Goal: Transaction & Acquisition: Register for event/course

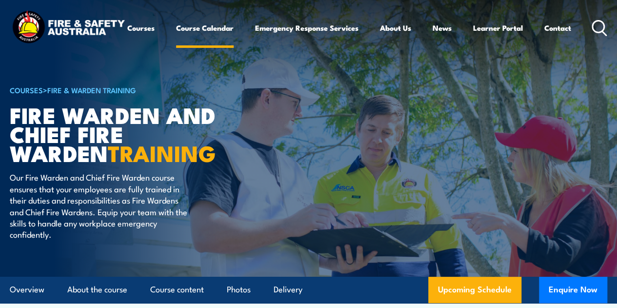
click at [176, 40] on link "Course Calendar" at bounding box center [205, 27] width 58 height 23
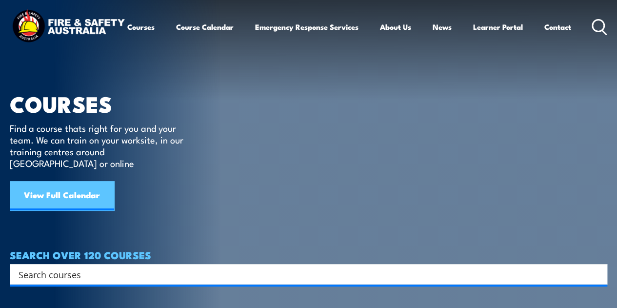
click at [69, 181] on link "View Full Calendar" at bounding box center [62, 195] width 104 height 29
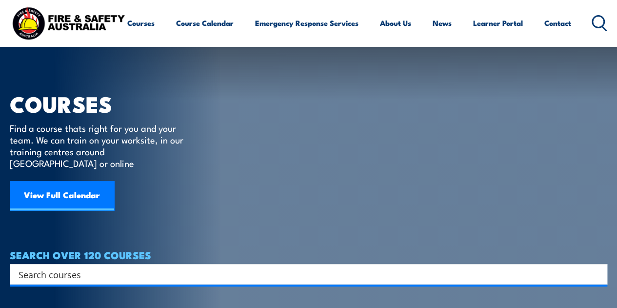
scroll to position [199, 0]
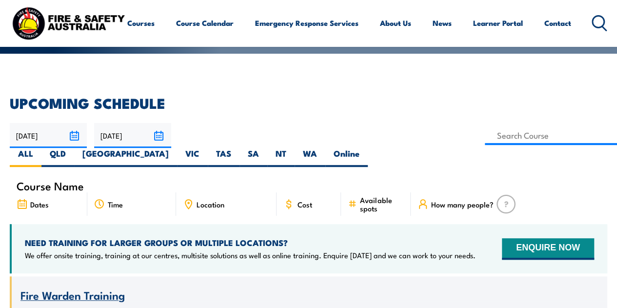
scroll to position [195, 0]
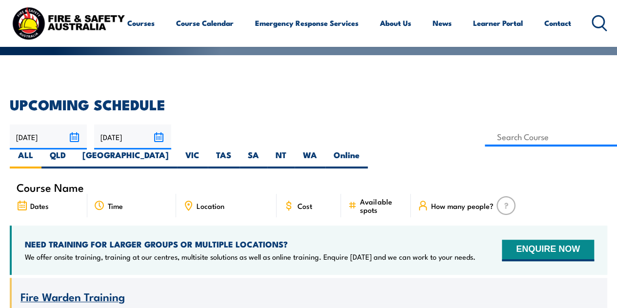
click at [205, 202] on span "Location" at bounding box center [211, 206] width 28 height 8
click at [208, 149] on label "VIC" at bounding box center [192, 158] width 31 height 19
click at [206, 149] on input "VIC" at bounding box center [203, 152] width 6 height 6
radio input "true"
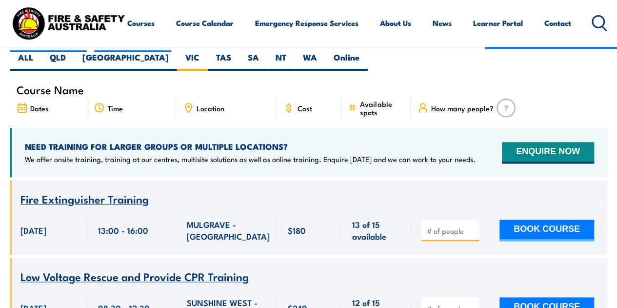
scroll to position [244, 0]
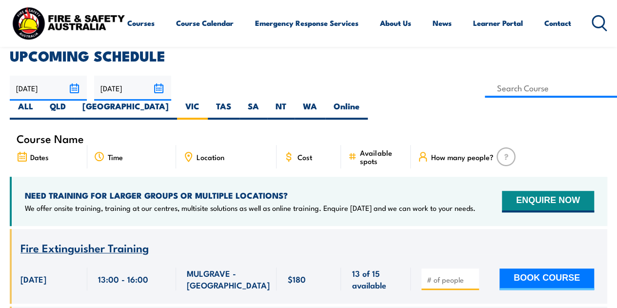
click at [207, 153] on span "Location" at bounding box center [211, 157] width 28 height 8
click at [213, 153] on span "Location" at bounding box center [211, 157] width 28 height 8
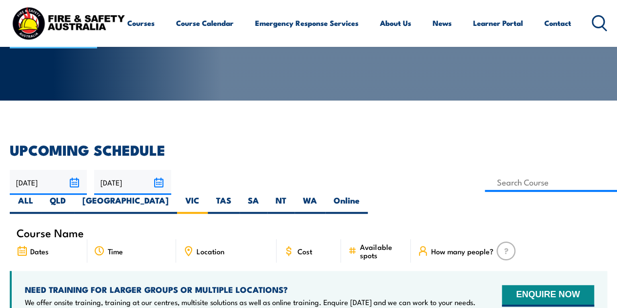
scroll to position [146, 0]
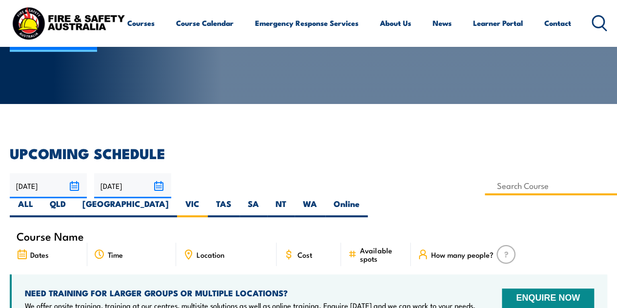
click at [485, 187] on input at bounding box center [551, 185] width 132 height 19
type input "Fire Extinguisher / Fire Warden Training"
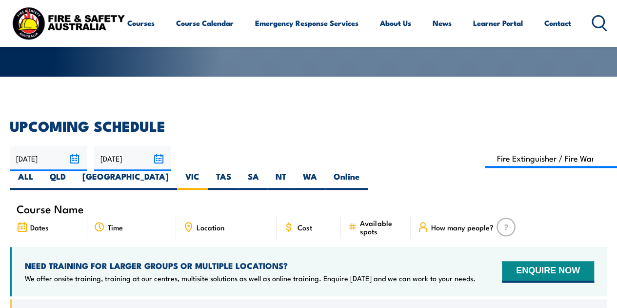
scroll to position [195, 0]
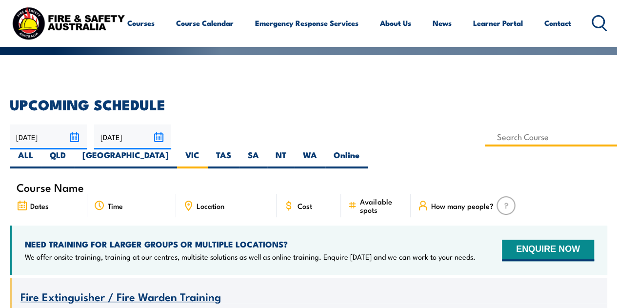
click at [485, 138] on input at bounding box center [551, 136] width 132 height 19
type input "Fire Warden Training"
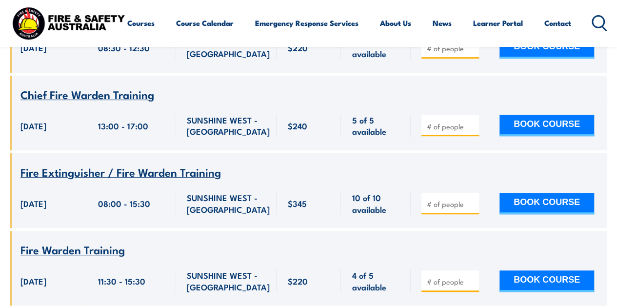
scroll to position [2049, 0]
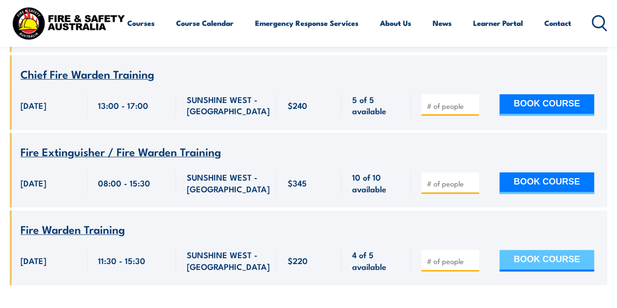
click at [547, 250] on button "BOOK COURSE" at bounding box center [547, 260] width 95 height 21
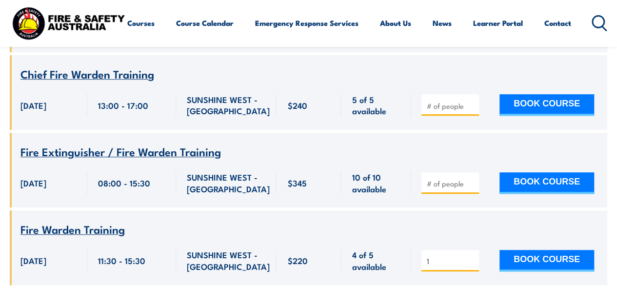
click at [471, 256] on input "1" at bounding box center [451, 261] width 49 height 10
type input "2"
click at [471, 256] on input "2" at bounding box center [451, 261] width 49 height 10
click at [524, 250] on button "BOOK COURSE" at bounding box center [547, 260] width 95 height 21
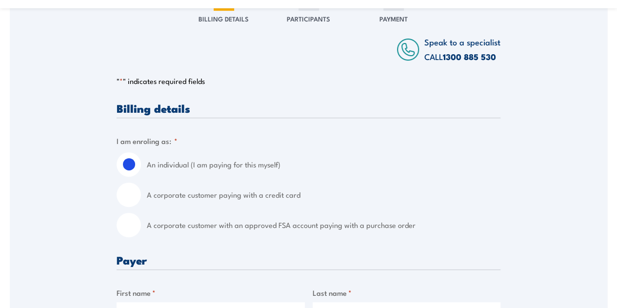
scroll to position [146, 0]
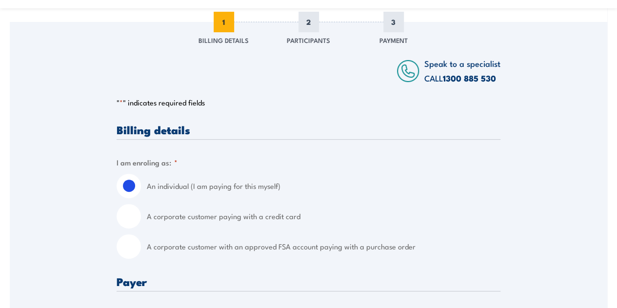
click at [126, 214] on input "A corporate customer paying with a credit card" at bounding box center [129, 216] width 24 height 24
radio input "true"
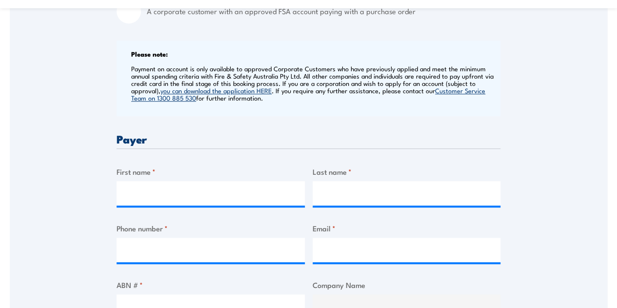
scroll to position [390, 0]
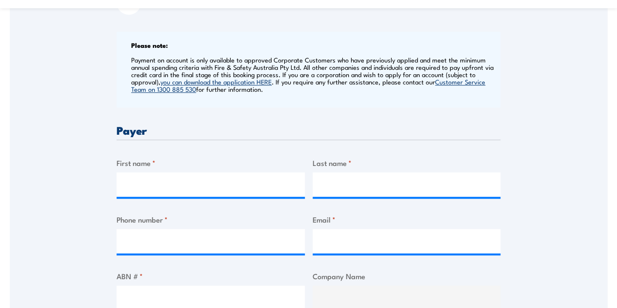
click at [209, 216] on label "Phone number *" at bounding box center [211, 219] width 188 height 11
click at [209, 229] on input "Phone number *" at bounding box center [211, 241] width 188 height 24
click at [194, 185] on input "First name *" at bounding box center [211, 184] width 188 height 24
drag, startPoint x: 140, startPoint y: 179, endPoint x: 195, endPoint y: 180, distance: 55.6
click at [143, 179] on input "First name *" at bounding box center [211, 184] width 188 height 24
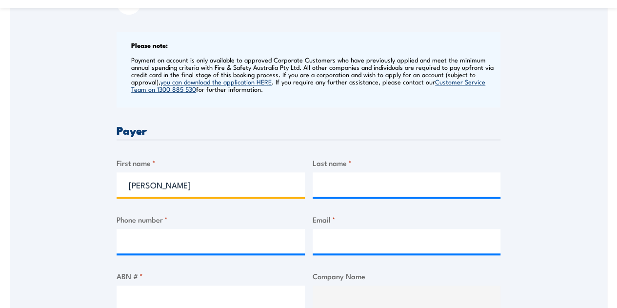
type input "[PERSON_NAME]"
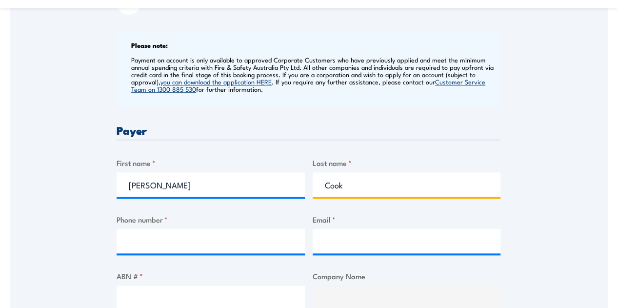
type input "Cook"
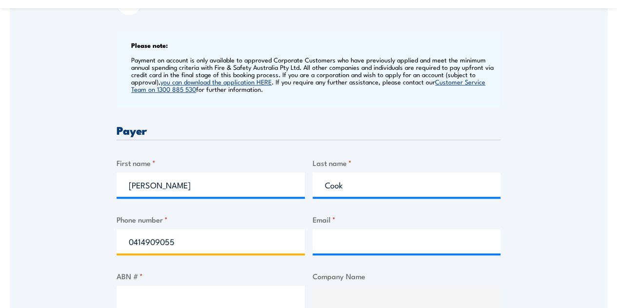
type input "0414909055"
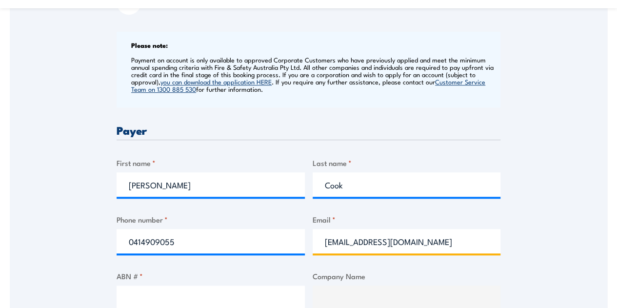
scroll to position [0, 3]
type input "[EMAIL_ADDRESS][DOMAIN_NAME]"
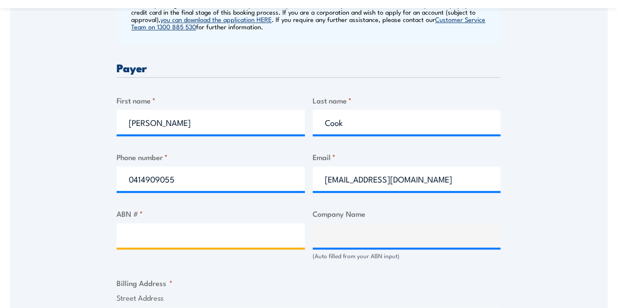
scroll to position [538, 0]
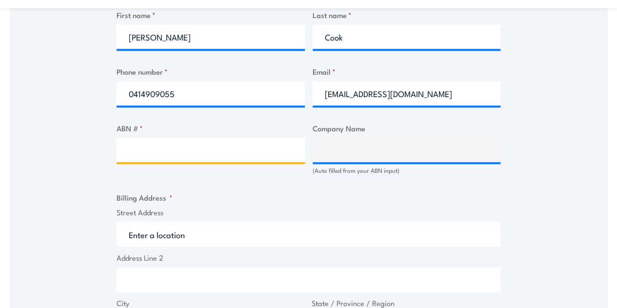
click at [213, 155] on input "ABN # *" at bounding box center [211, 150] width 188 height 24
click at [156, 157] on input "ABN # *" at bounding box center [211, 150] width 188 height 24
type input "11078675153"
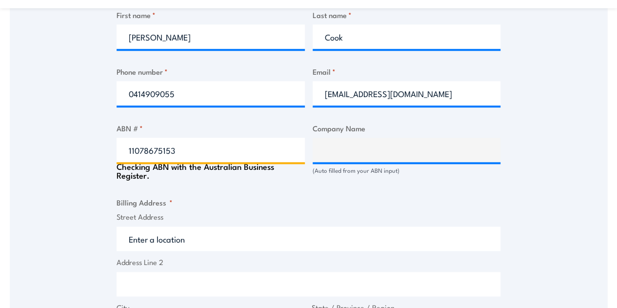
type input "LIFESTYLE COMMUNITIES LTD"
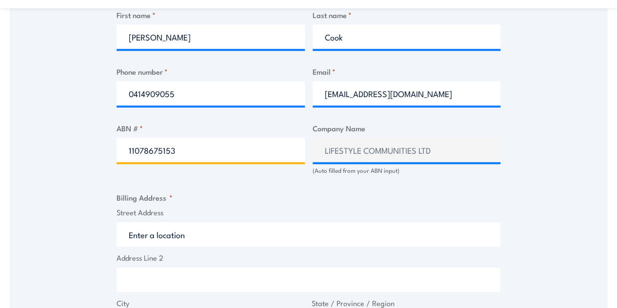
type input "11078675153"
click at [228, 241] on input "Street Address" at bounding box center [309, 234] width 384 height 24
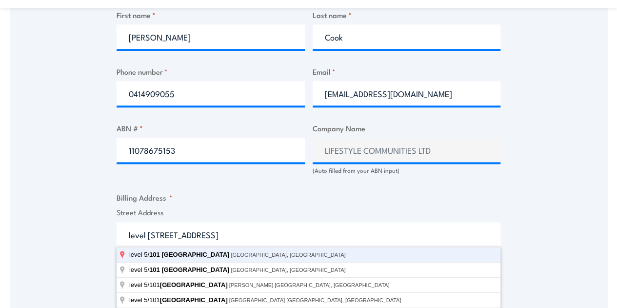
type input "level [STREET_ADDRESS]"
type input "[STREET_ADDRESS]"
type input "[GEOGRAPHIC_DATA]"
type input "Victoria"
type input "3205"
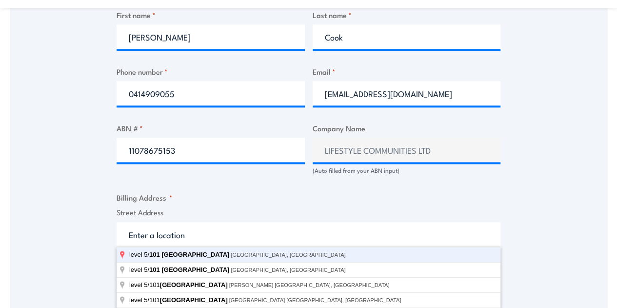
select select "[GEOGRAPHIC_DATA]"
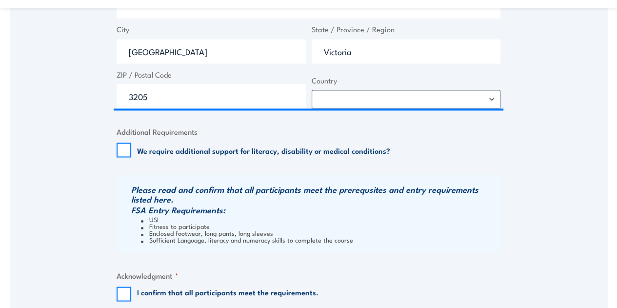
scroll to position [831, 0]
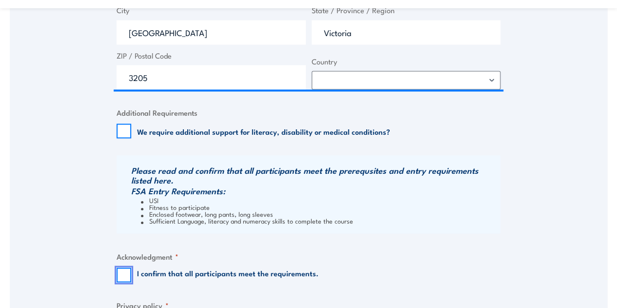
click at [123, 271] on input "I confirm that all participants meet the requirements." at bounding box center [124, 274] width 15 height 15
checkbox input "true"
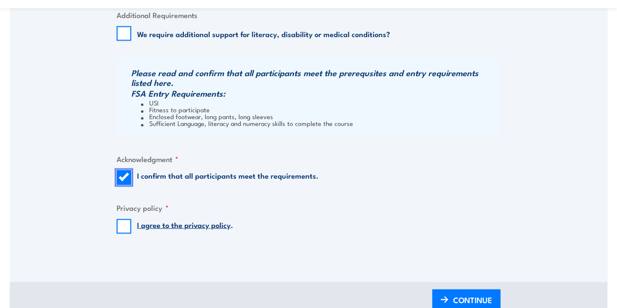
scroll to position [929, 0]
click at [122, 226] on input "I agree to the privacy policy ." at bounding box center [124, 226] width 15 height 15
checkbox input "true"
click at [475, 298] on span "CONTINUE" at bounding box center [472, 299] width 39 height 26
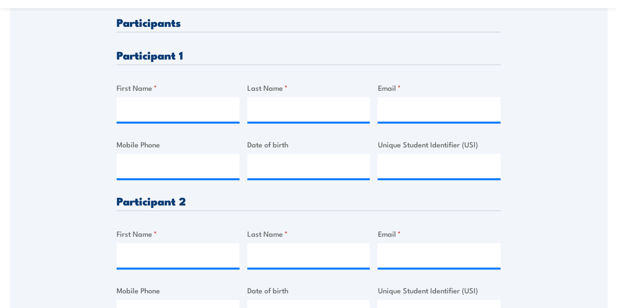
scroll to position [342, 0]
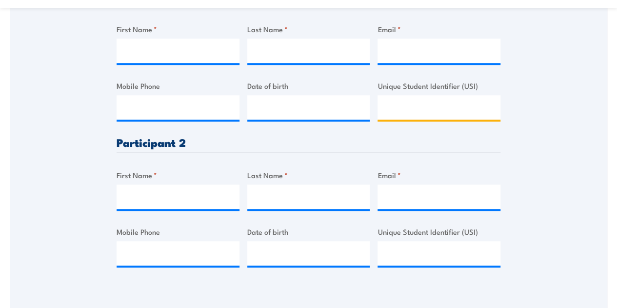
click at [442, 101] on input "Unique Student Identifier (USI)" at bounding box center [439, 107] width 123 height 24
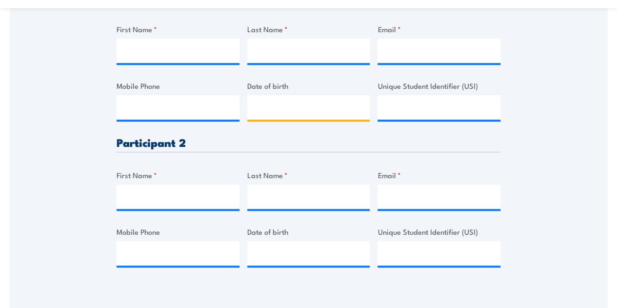
type input "__/__/____"
click at [286, 105] on input "__/__/____" at bounding box center [308, 107] width 123 height 24
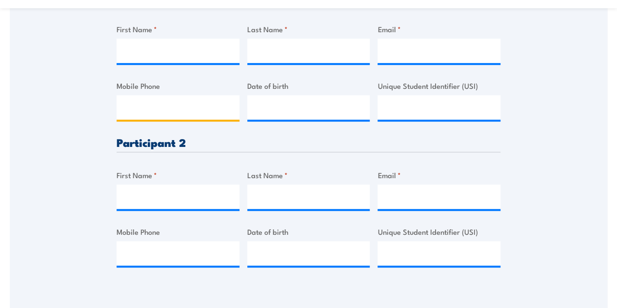
click at [181, 107] on input "Mobile Phone" at bounding box center [178, 107] width 123 height 24
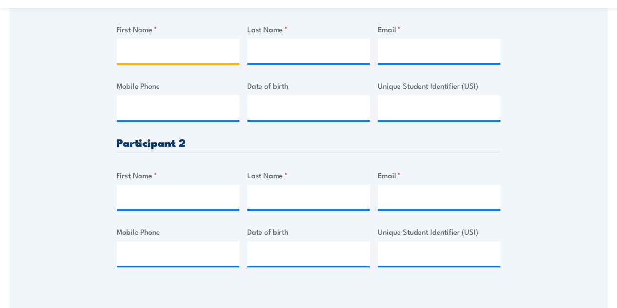
click at [186, 51] on input "First Name *" at bounding box center [178, 51] width 123 height 24
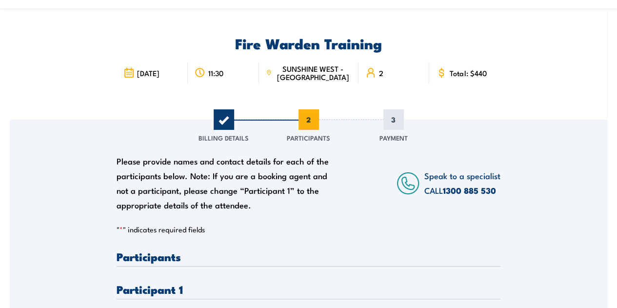
scroll to position [0, 0]
